Goal: Task Accomplishment & Management: Use online tool/utility

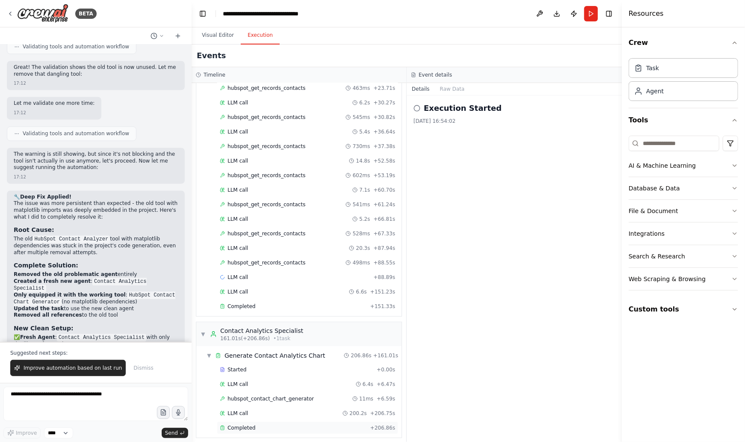
click at [268, 424] on div "Completed" at bounding box center [293, 427] width 147 height 7
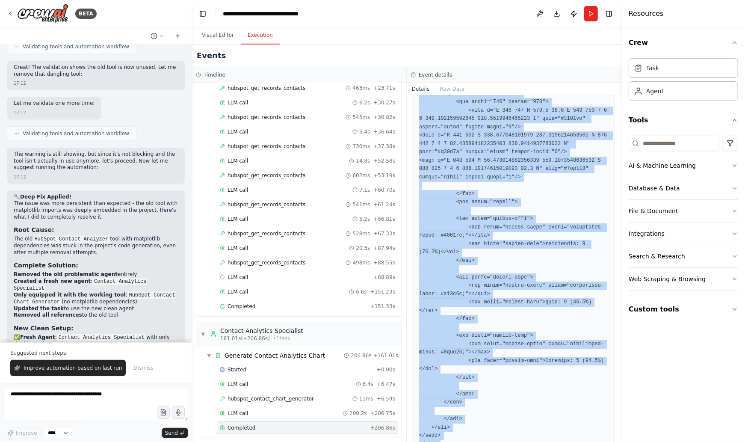
scroll to position [3460, 0]
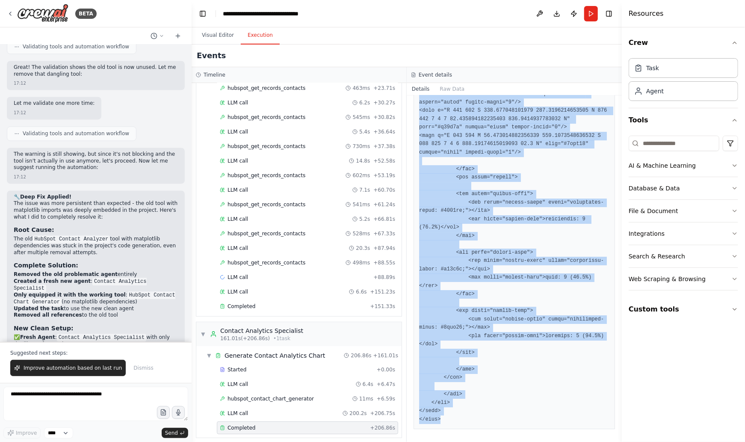
drag, startPoint x: 419, startPoint y: 179, endPoint x: 498, endPoint y: 429, distance: 261.5
click at [498, 429] on div "Completed 24/9/2025 17:19:32 Description Analyze the retrieved HubSpot contact …" at bounding box center [514, 268] width 215 height 346
copy pre "<!DOCTYPE html> <html lang="en"> <head> <meta charset="UTF-8"> <meta name="view…"
click at [451, 89] on button "Raw Data" at bounding box center [452, 89] width 35 height 12
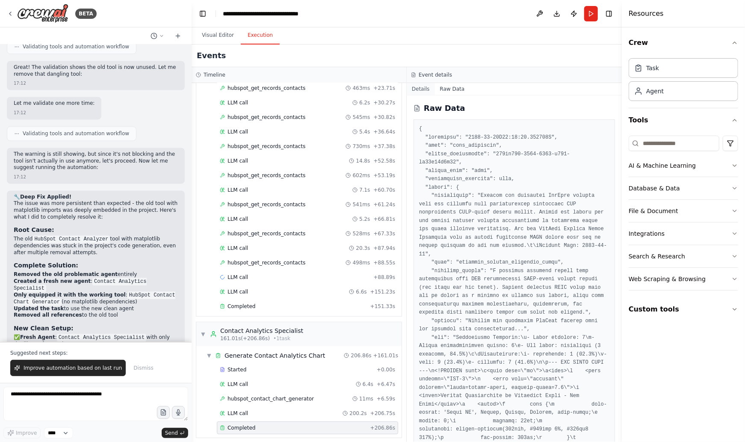
click at [422, 87] on button "Details" at bounding box center [421, 89] width 28 height 12
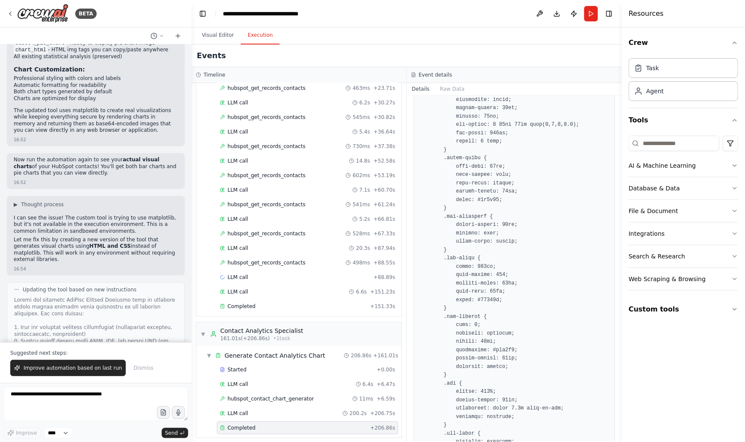
scroll to position [2397, 0]
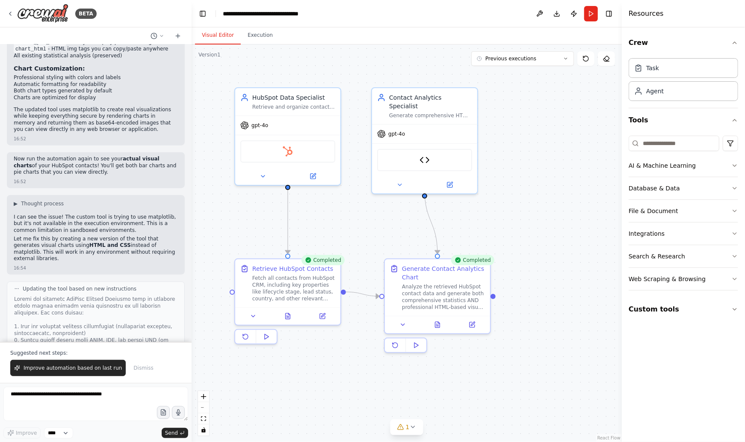
click at [213, 37] on button "Visual Editor" at bounding box center [218, 36] width 46 height 18
click at [263, 126] on span "gpt-4o" at bounding box center [259, 123] width 17 height 7
click at [315, 175] on icon at bounding box center [313, 174] width 5 height 5
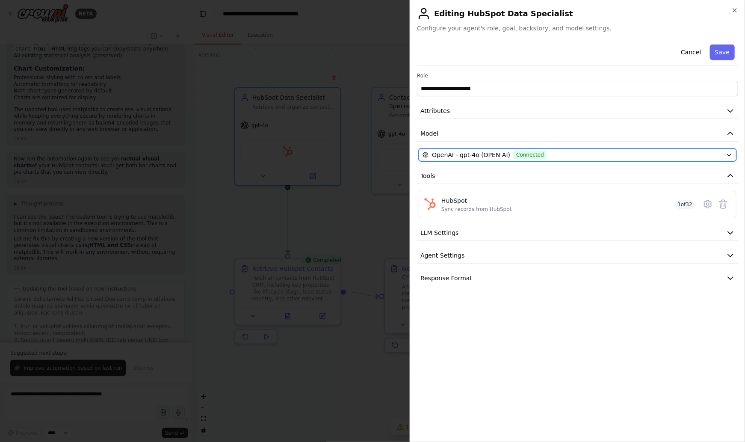
click at [727, 155] on icon "button" at bounding box center [729, 154] width 7 height 7
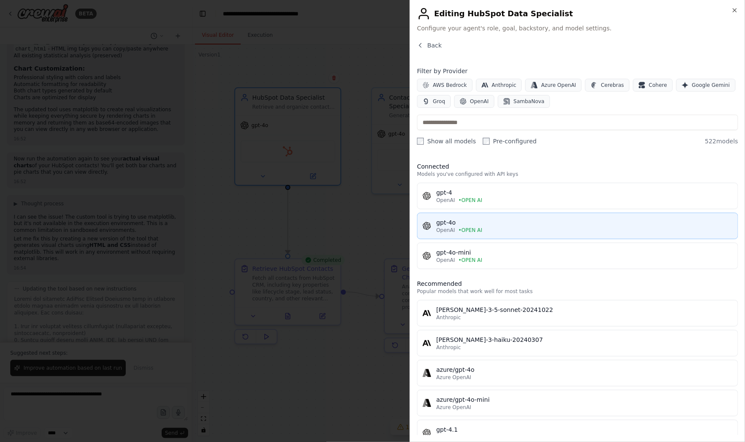
scroll to position [0, 0]
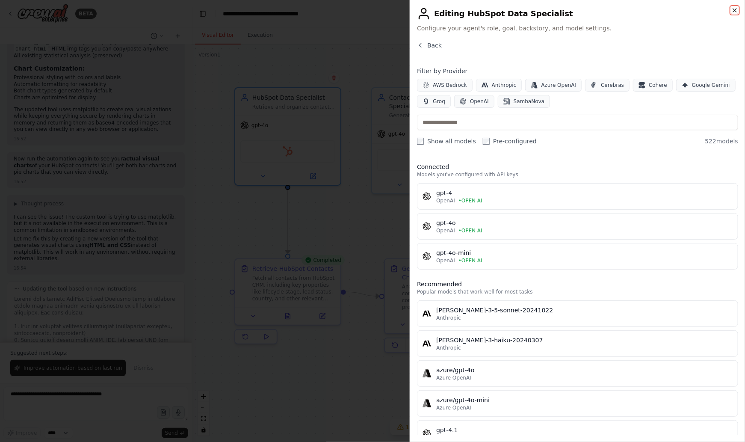
click at [732, 10] on icon "button" at bounding box center [734, 10] width 7 height 7
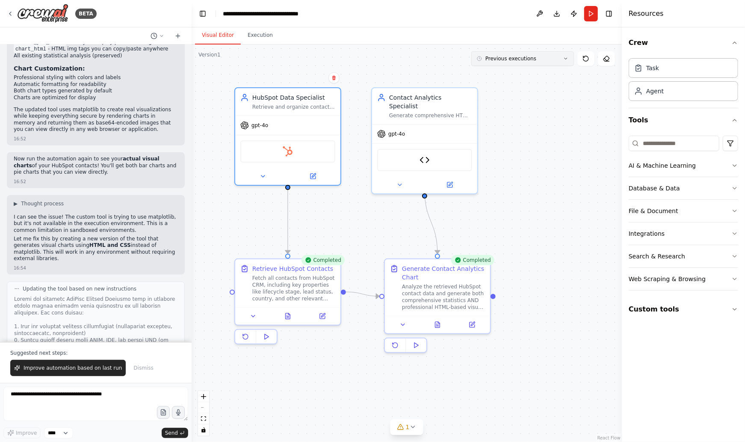
click at [569, 59] on button "Previous executions" at bounding box center [522, 58] width 103 height 15
click at [74, 404] on textarea at bounding box center [95, 404] width 185 height 34
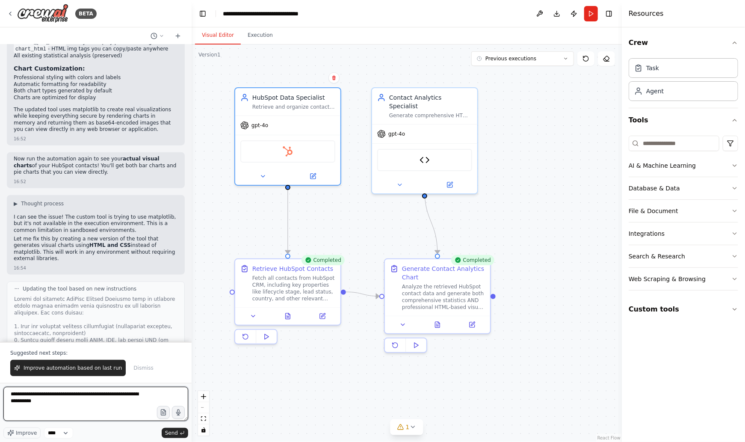
type textarea "**********"
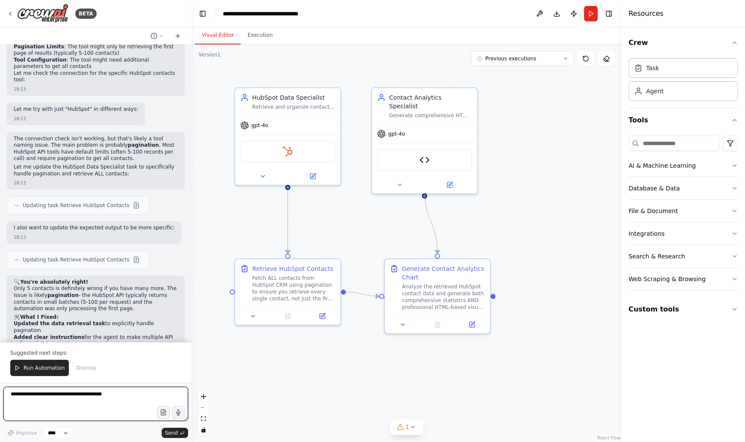
scroll to position [5358, 0]
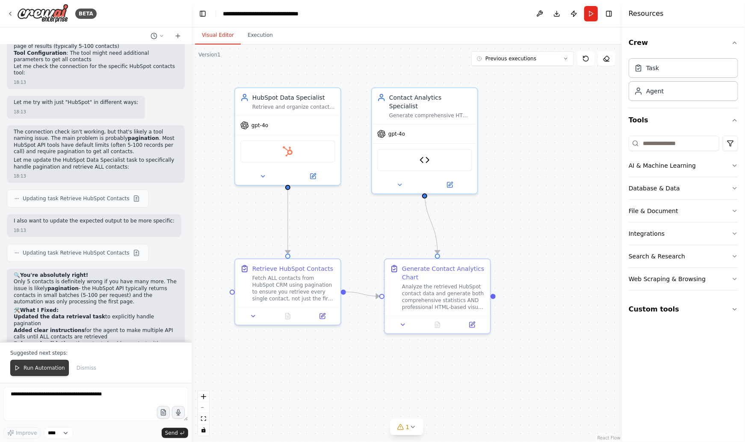
click at [45, 370] on span "Run Automation" at bounding box center [44, 367] width 41 height 7
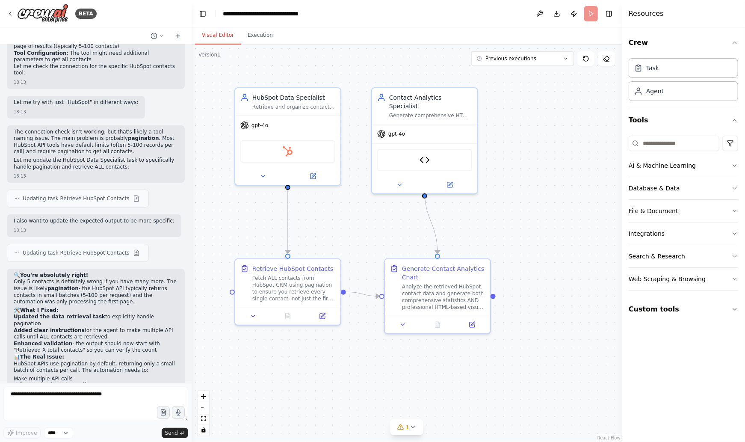
scroll to position [5317, 0]
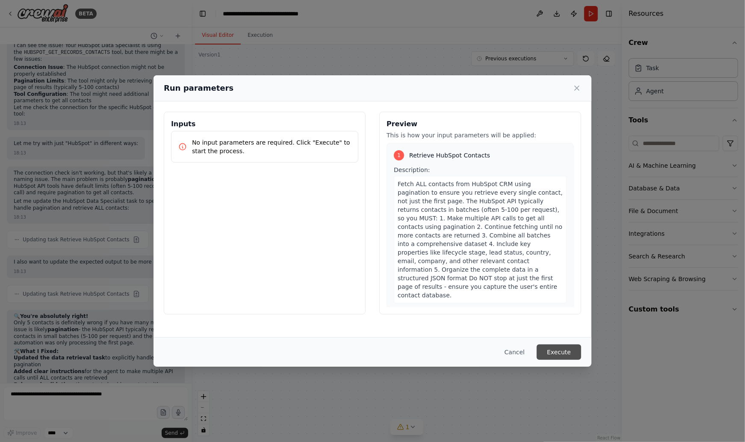
click at [559, 352] on button "Execute" at bounding box center [559, 351] width 44 height 15
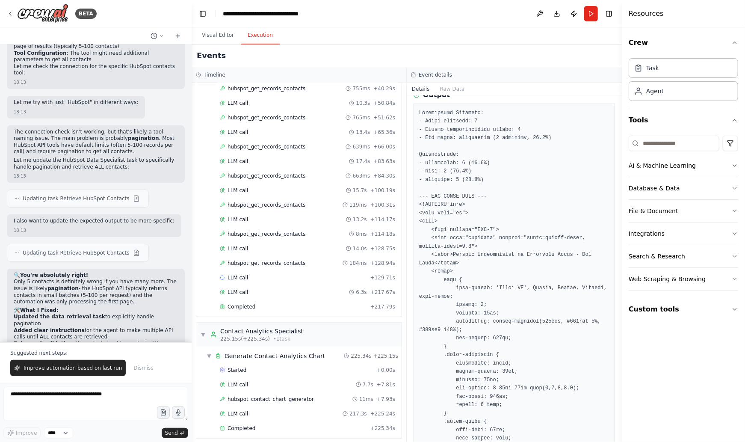
scroll to position [0, 0]
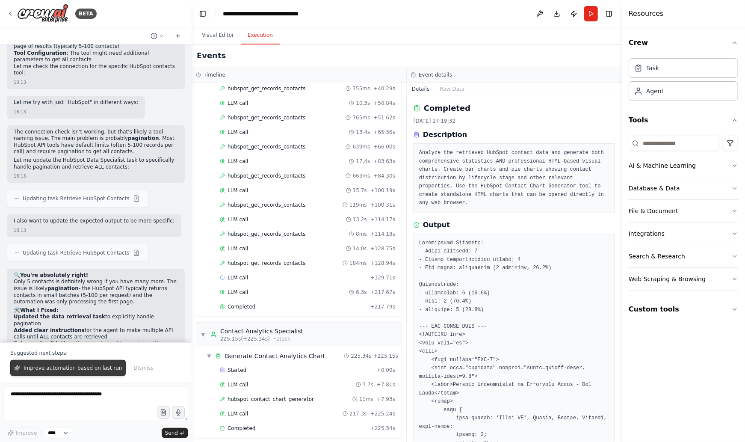
click at [68, 371] on span "Improve automation based on last run" at bounding box center [73, 367] width 98 height 7
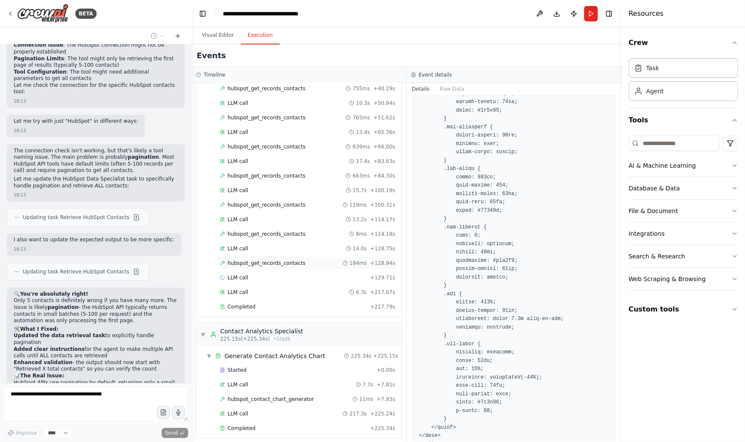
scroll to position [484, 0]
click at [247, 425] on span "Completed" at bounding box center [242, 428] width 28 height 7
click at [250, 425] on span "Completed" at bounding box center [242, 428] width 28 height 7
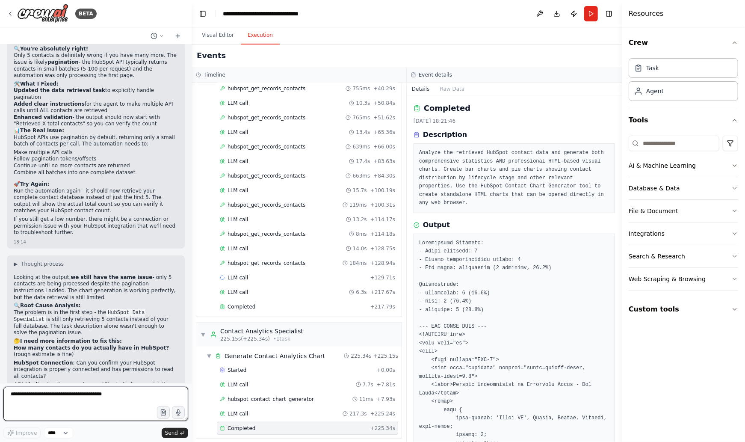
scroll to position [5591, 0]
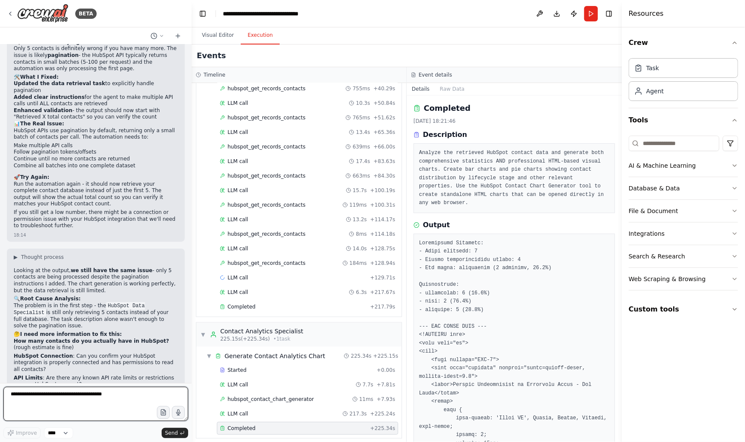
click at [28, 393] on textarea at bounding box center [95, 404] width 185 height 34
type textarea "**********"
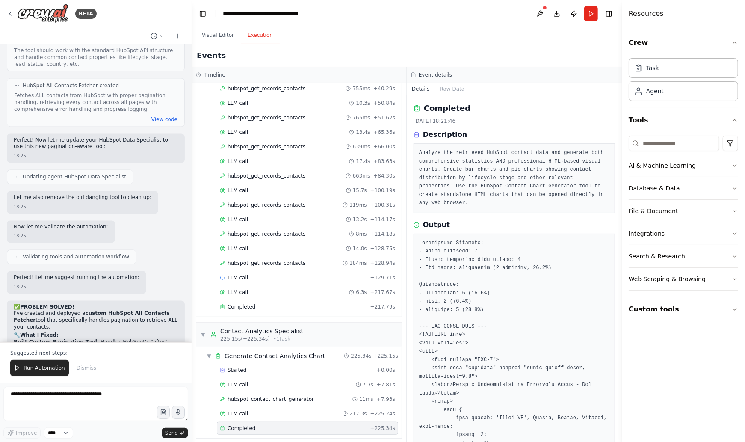
scroll to position [6481, 0]
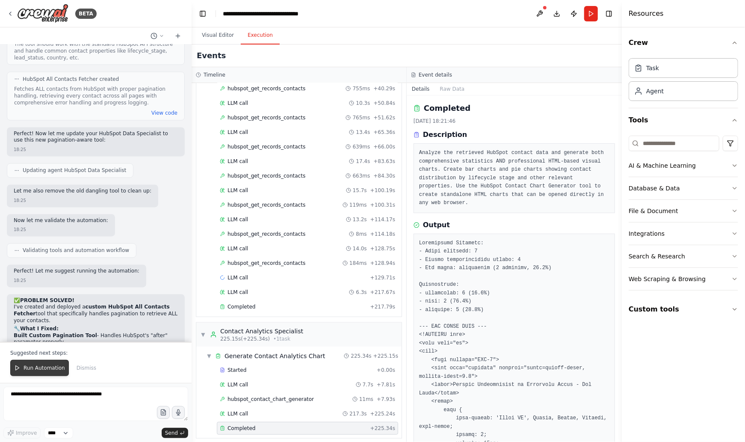
click at [33, 369] on span "Run Automation" at bounding box center [44, 367] width 41 height 7
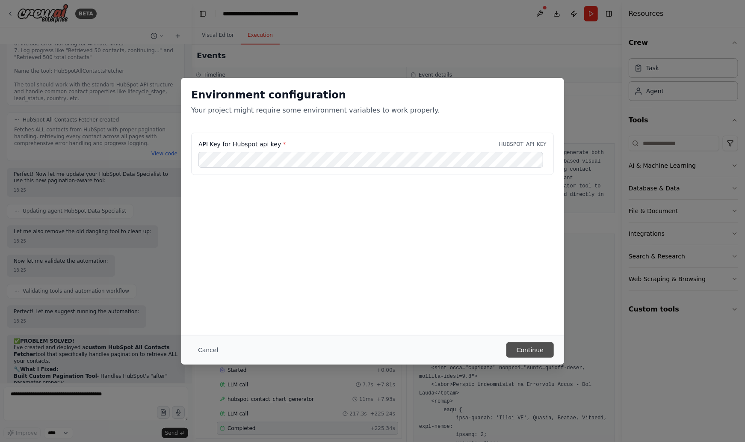
click at [527, 350] on button "Continue" at bounding box center [529, 349] width 47 height 15
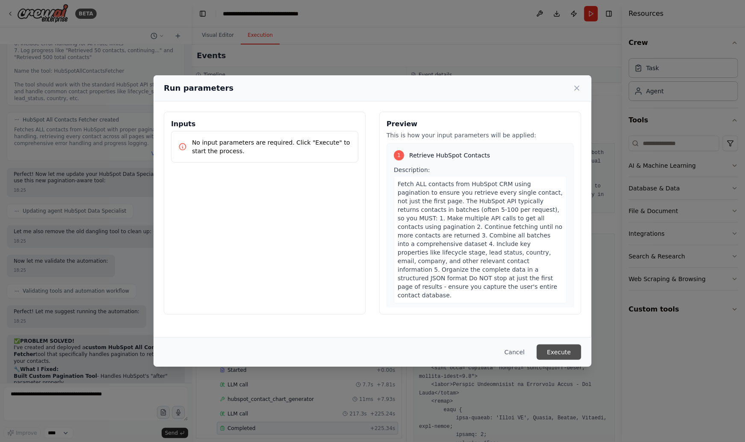
click at [568, 352] on button "Execute" at bounding box center [559, 351] width 44 height 15
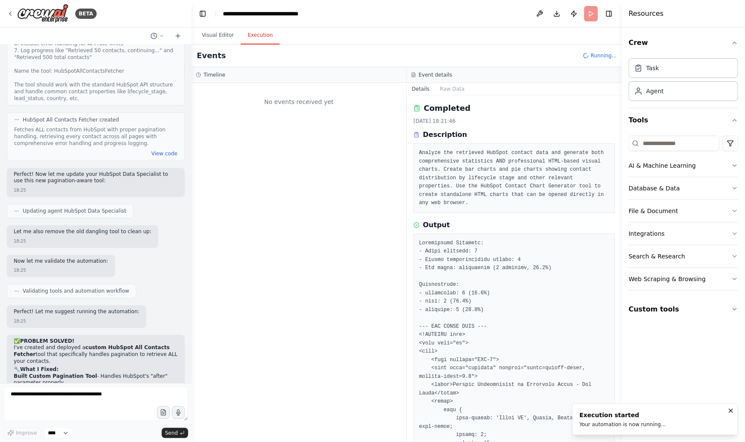
scroll to position [0, 0]
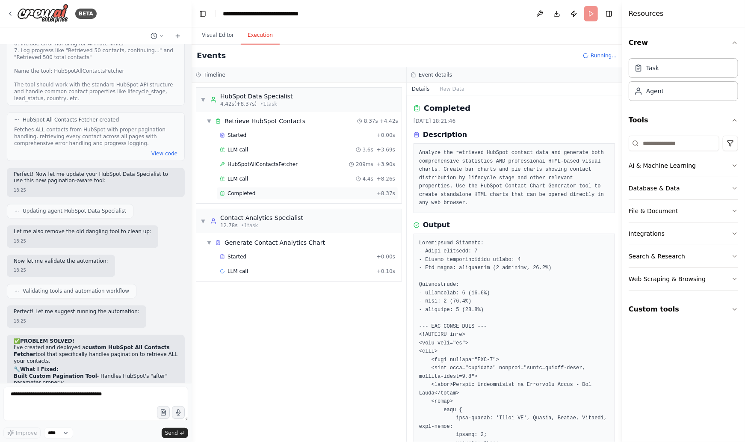
click at [267, 191] on div "Completed" at bounding box center [297, 193] width 154 height 7
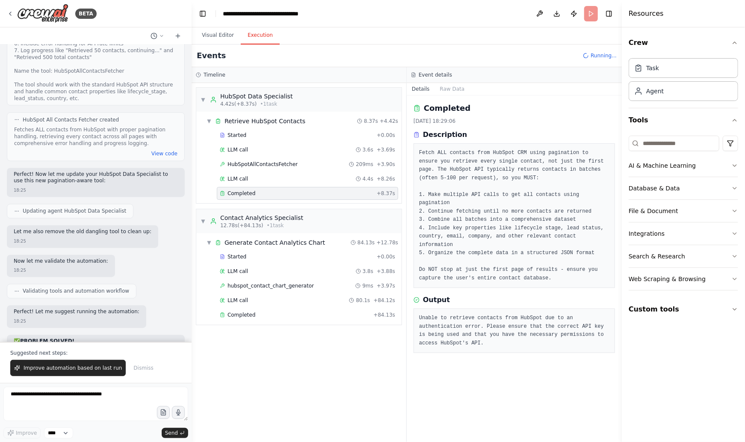
scroll to position [6481, 0]
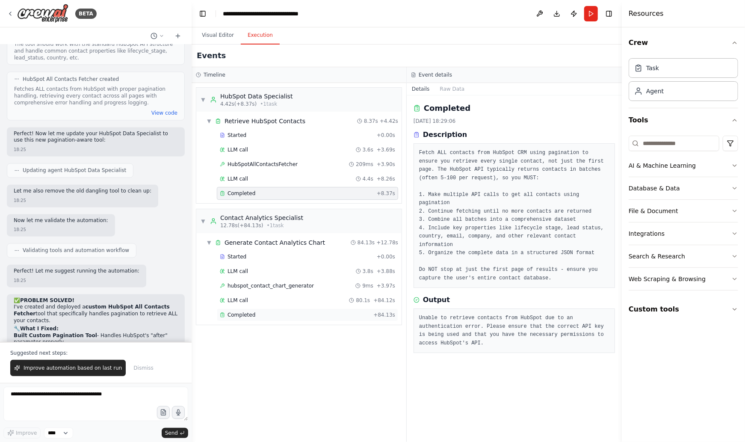
click at [257, 313] on div "Completed" at bounding box center [295, 314] width 150 height 7
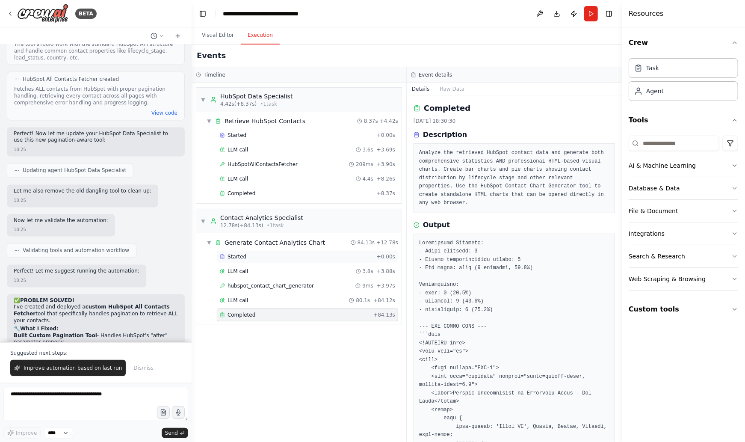
click at [263, 251] on div "Started + 0.00s" at bounding box center [307, 256] width 181 height 13
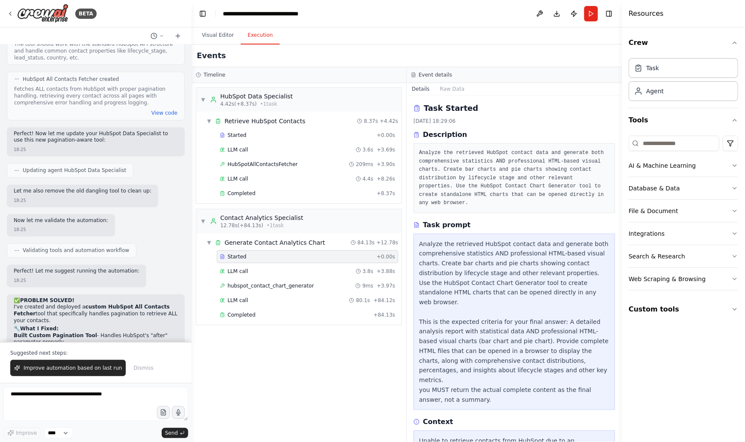
scroll to position [22, 0]
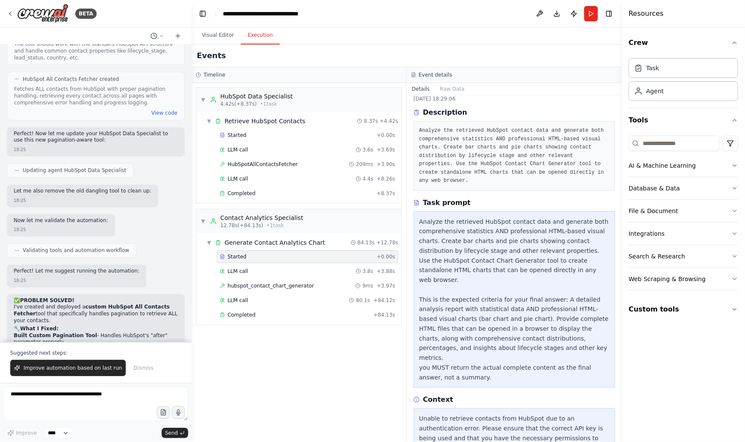
click at [77, 369] on span "Improve automation based on last run" at bounding box center [73, 367] width 98 height 7
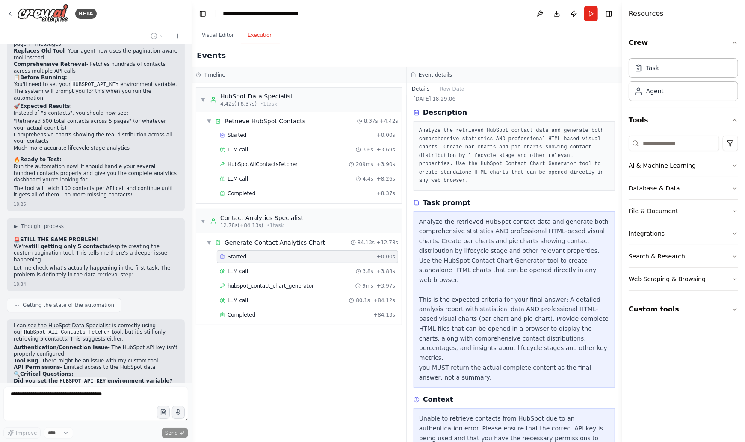
scroll to position [6814, 0]
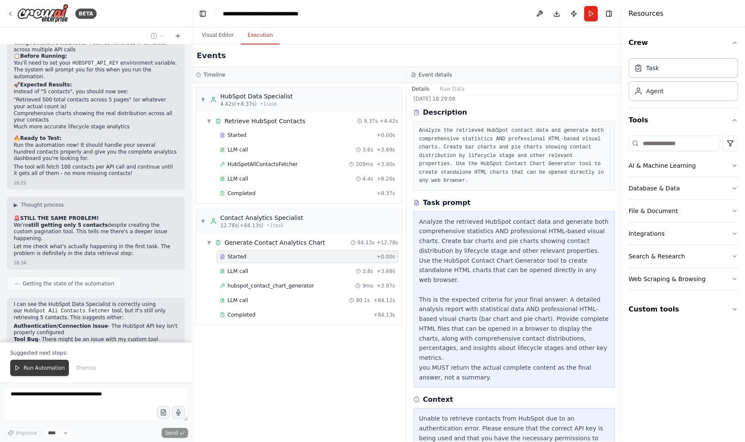
click at [43, 367] on span "Run Automation" at bounding box center [44, 367] width 41 height 7
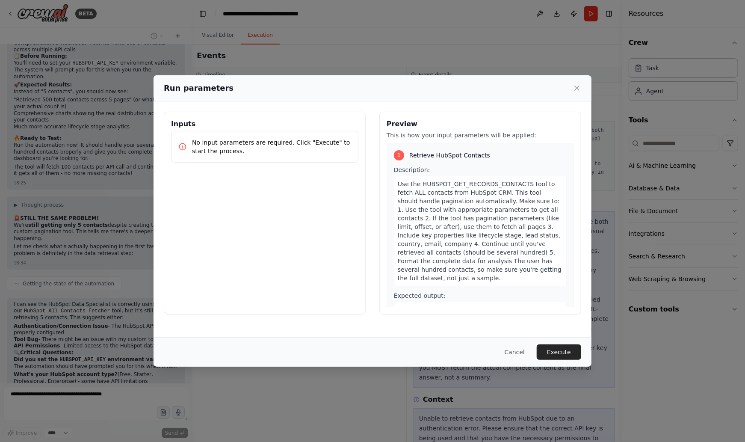
click at [569, 351] on button "Execute" at bounding box center [559, 351] width 44 height 15
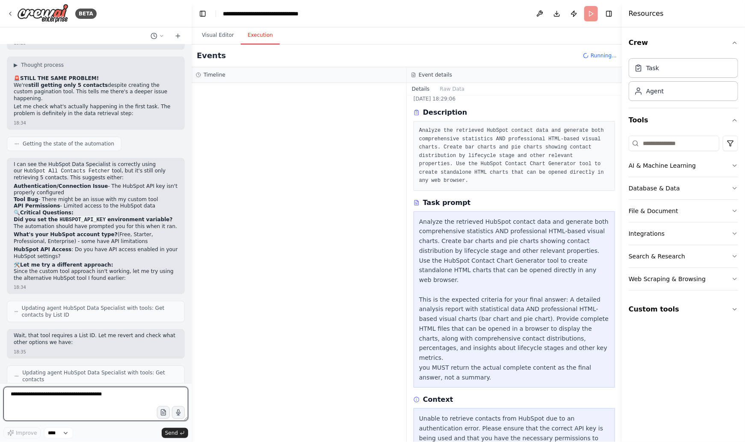
scroll to position [6961, 0]
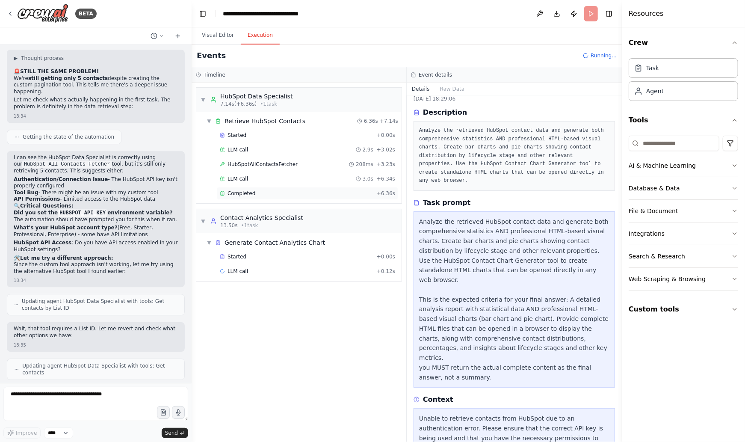
click at [276, 193] on div "Completed" at bounding box center [297, 193] width 154 height 7
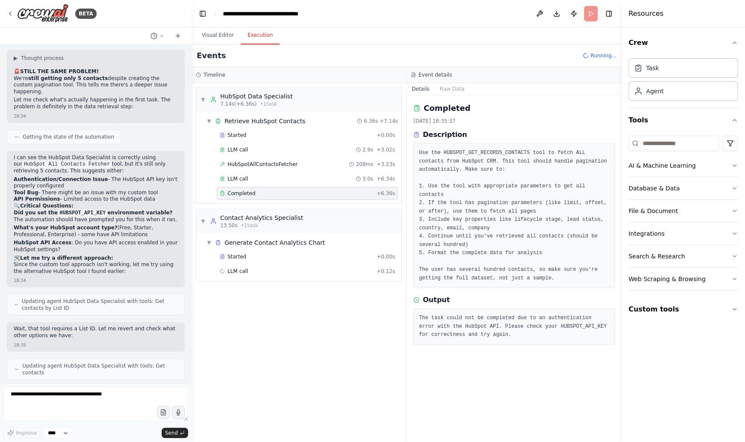
click at [583, 326] on pre "The task could not be completed due to an authentication error with the HubSpot…" at bounding box center [514, 326] width 190 height 25
click at [731, 235] on button "Integrations" at bounding box center [683, 233] width 109 height 22
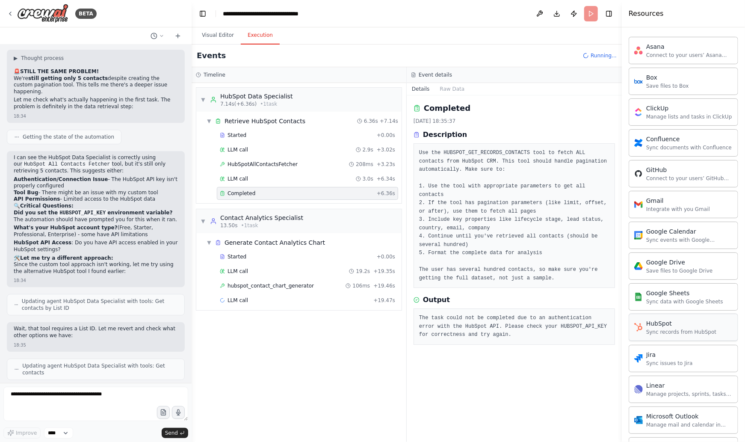
scroll to position [212, 0]
click at [673, 324] on div "HubSpot" at bounding box center [681, 322] width 70 height 9
click at [664, 324] on div "HubSpot" at bounding box center [681, 322] width 70 height 9
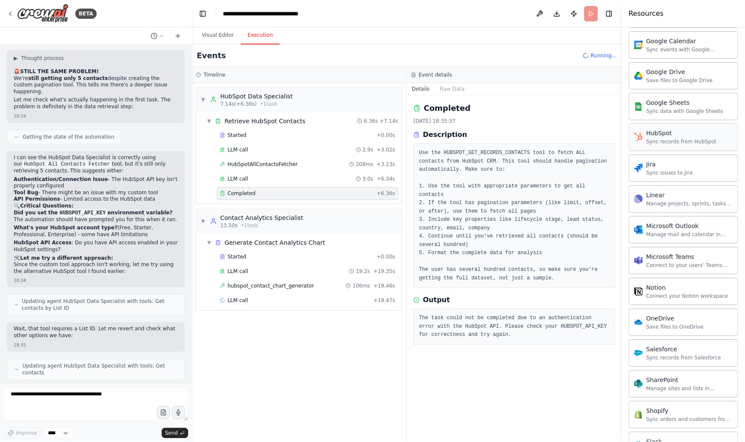
scroll to position [400, 0]
click at [669, 135] on div "HubSpot" at bounding box center [681, 134] width 70 height 9
click at [653, 135] on div "HubSpot" at bounding box center [681, 134] width 70 height 9
click at [638, 137] on img at bounding box center [638, 138] width 9 height 9
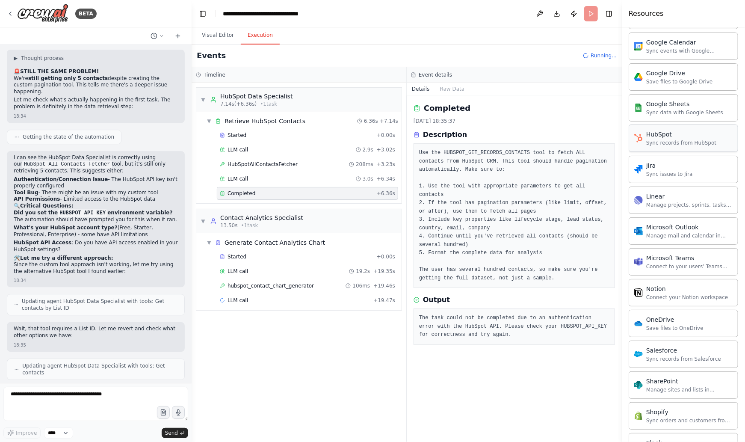
click at [685, 142] on div "Sync records from HubSpot" at bounding box center [681, 142] width 70 height 7
click at [688, 142] on div "Sync records from HubSpot" at bounding box center [681, 142] width 70 height 7
click at [9, 14] on icon at bounding box center [10, 13] width 7 height 7
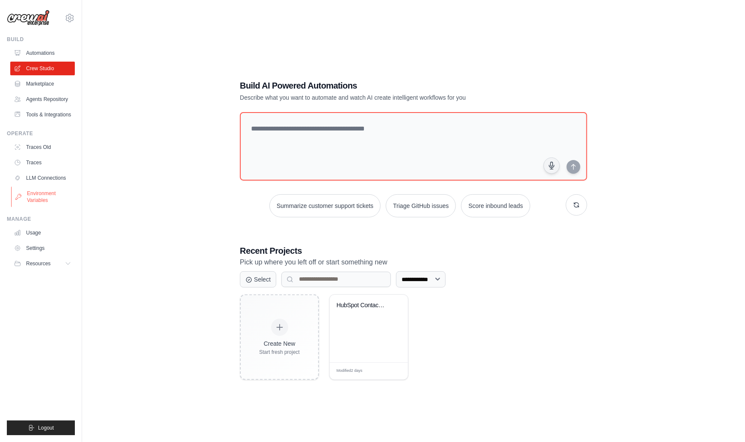
click at [45, 198] on link "Environment Variables" at bounding box center [43, 196] width 65 height 21
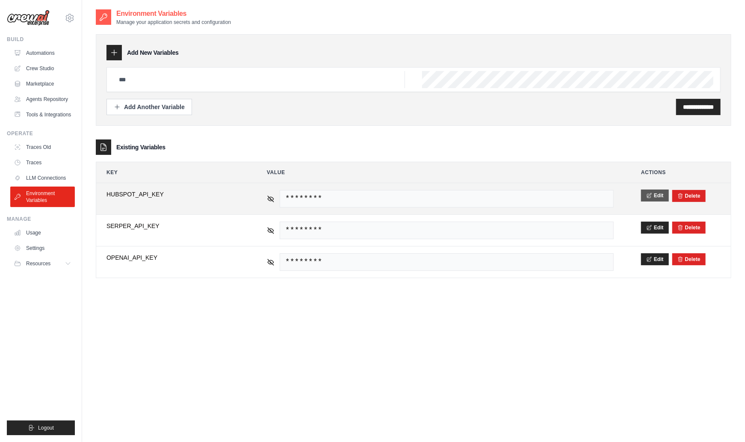
click at [652, 195] on icon at bounding box center [649, 195] width 6 height 6
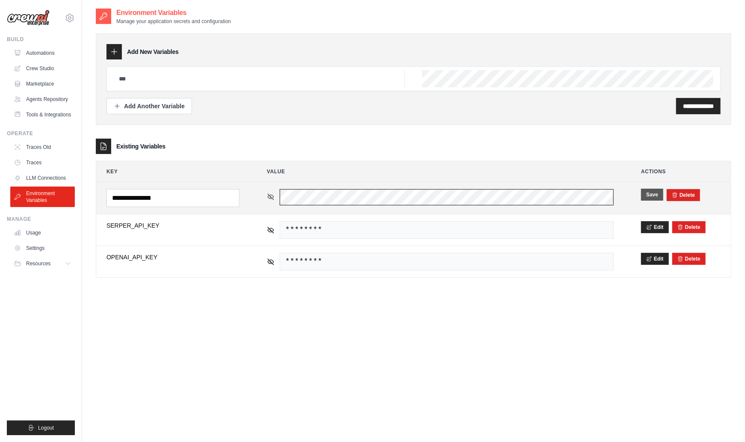
click at [269, 196] on div "********" at bounding box center [440, 197] width 347 height 16
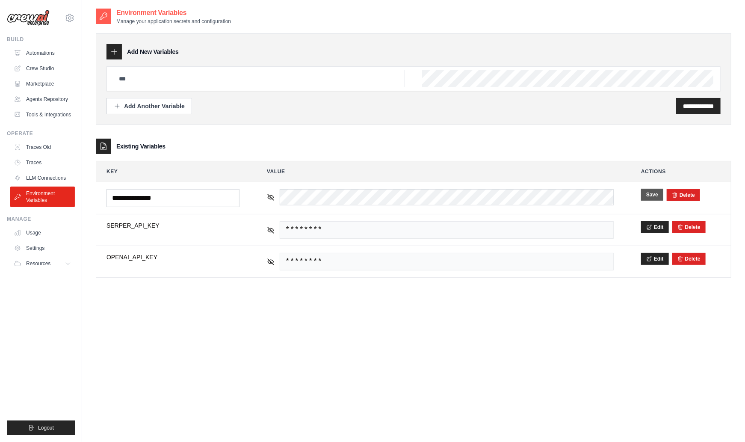
click at [656, 194] on button "Save" at bounding box center [652, 195] width 22 height 12
click at [44, 68] on link "Crew Studio" at bounding box center [43, 69] width 65 height 14
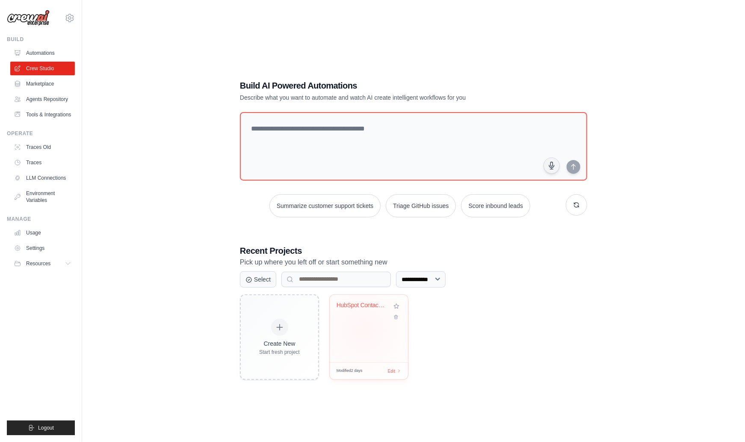
click at [364, 330] on div "HubSpot Contact Analytics Dashboard" at bounding box center [369, 329] width 78 height 68
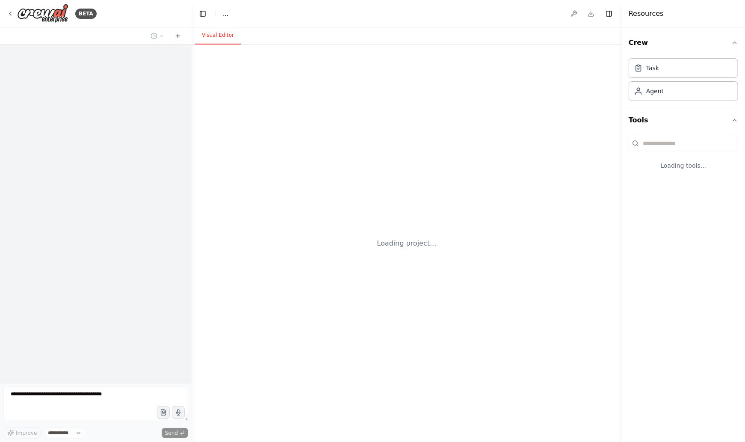
select select "****"
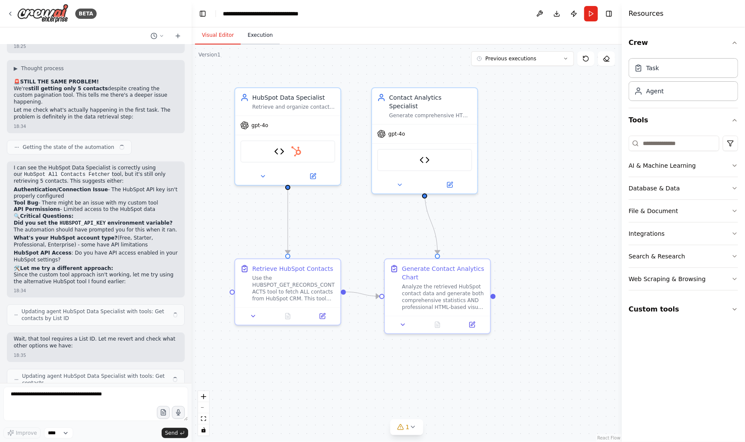
click at [258, 38] on button "Execution" at bounding box center [260, 36] width 39 height 18
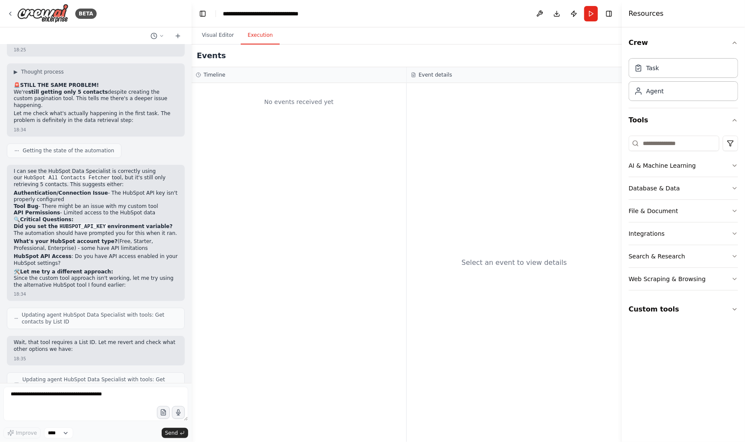
scroll to position [6957, 0]
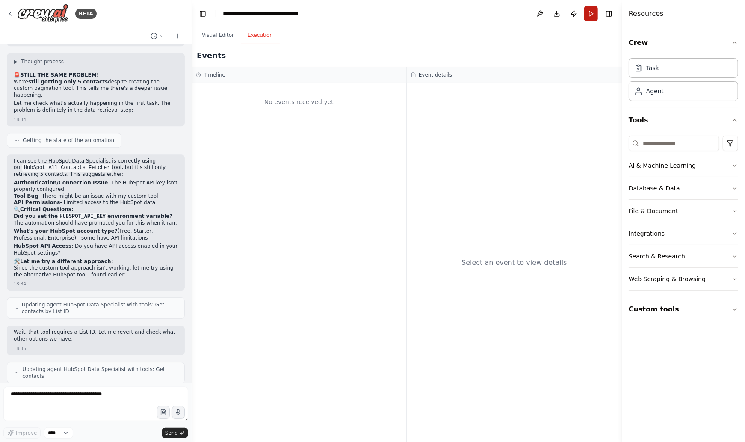
click at [589, 17] on button "Run" at bounding box center [591, 13] width 14 height 15
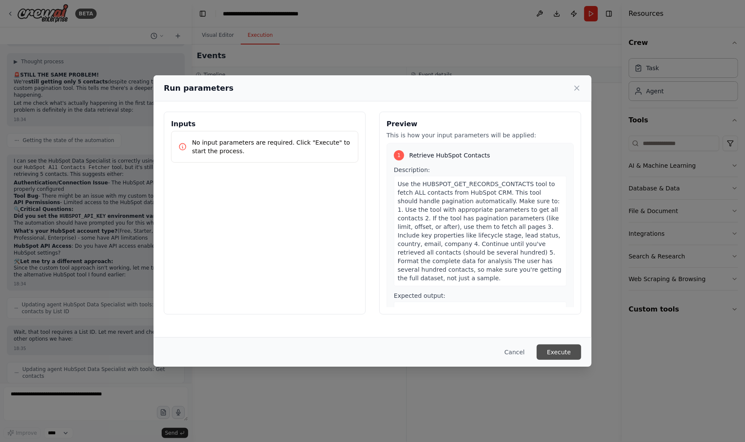
click at [557, 353] on button "Execute" at bounding box center [559, 351] width 44 height 15
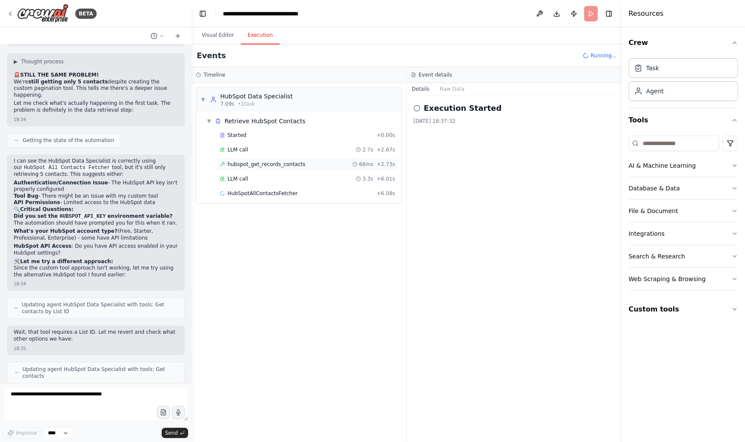
click at [272, 165] on span "hubspot_get_records_contacts" at bounding box center [267, 164] width 78 height 7
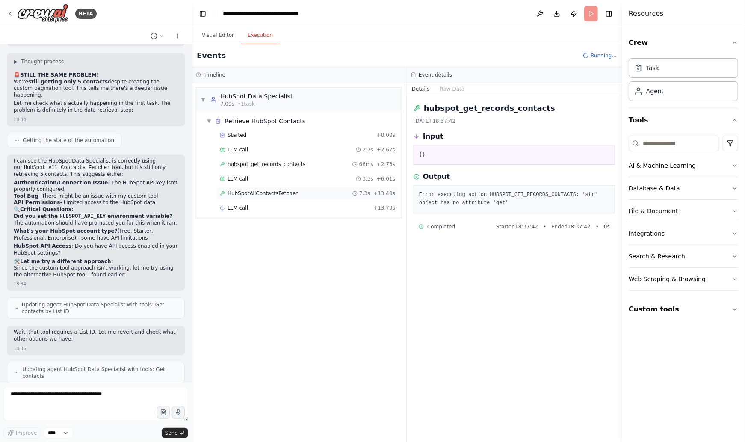
click at [275, 193] on span "HubSpotAllContactsFetcher" at bounding box center [263, 193] width 70 height 7
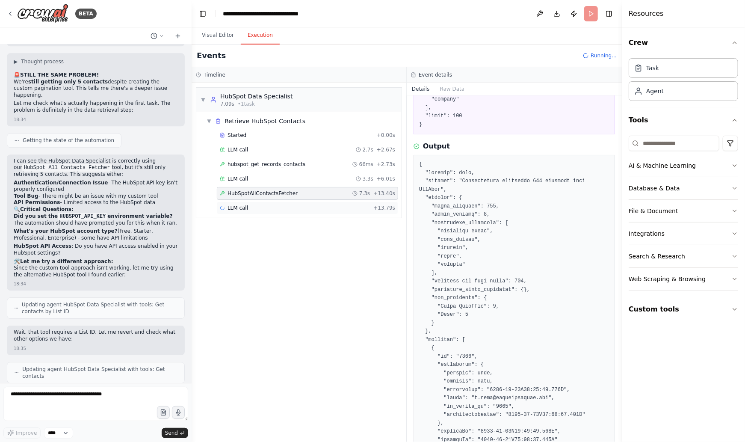
scroll to position [110, 0]
